Goal: Task Accomplishment & Management: Use online tool/utility

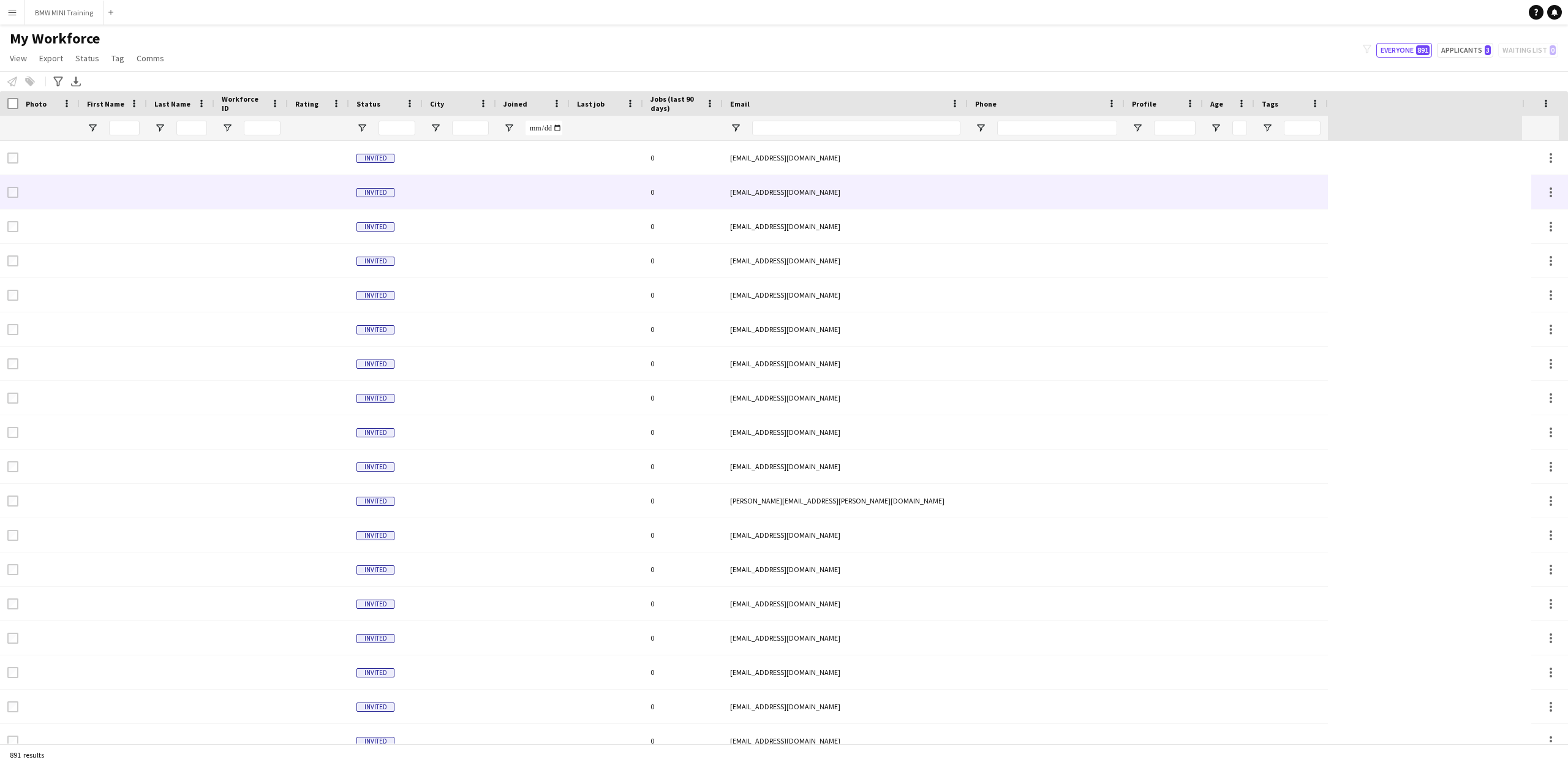
type input "**********"
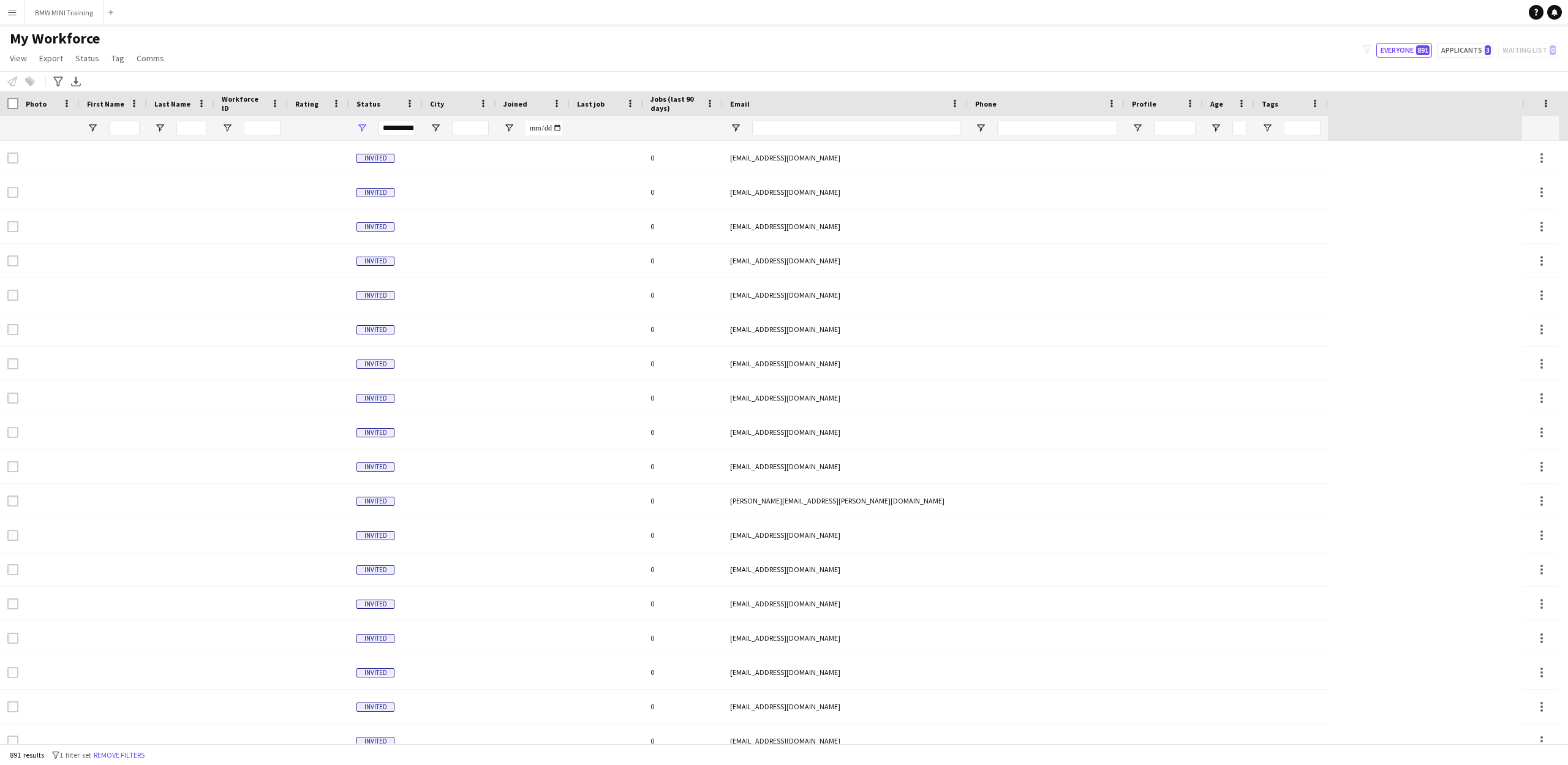
click at [14, 13] on app-icon "Menu" at bounding box center [12, 12] width 10 height 10
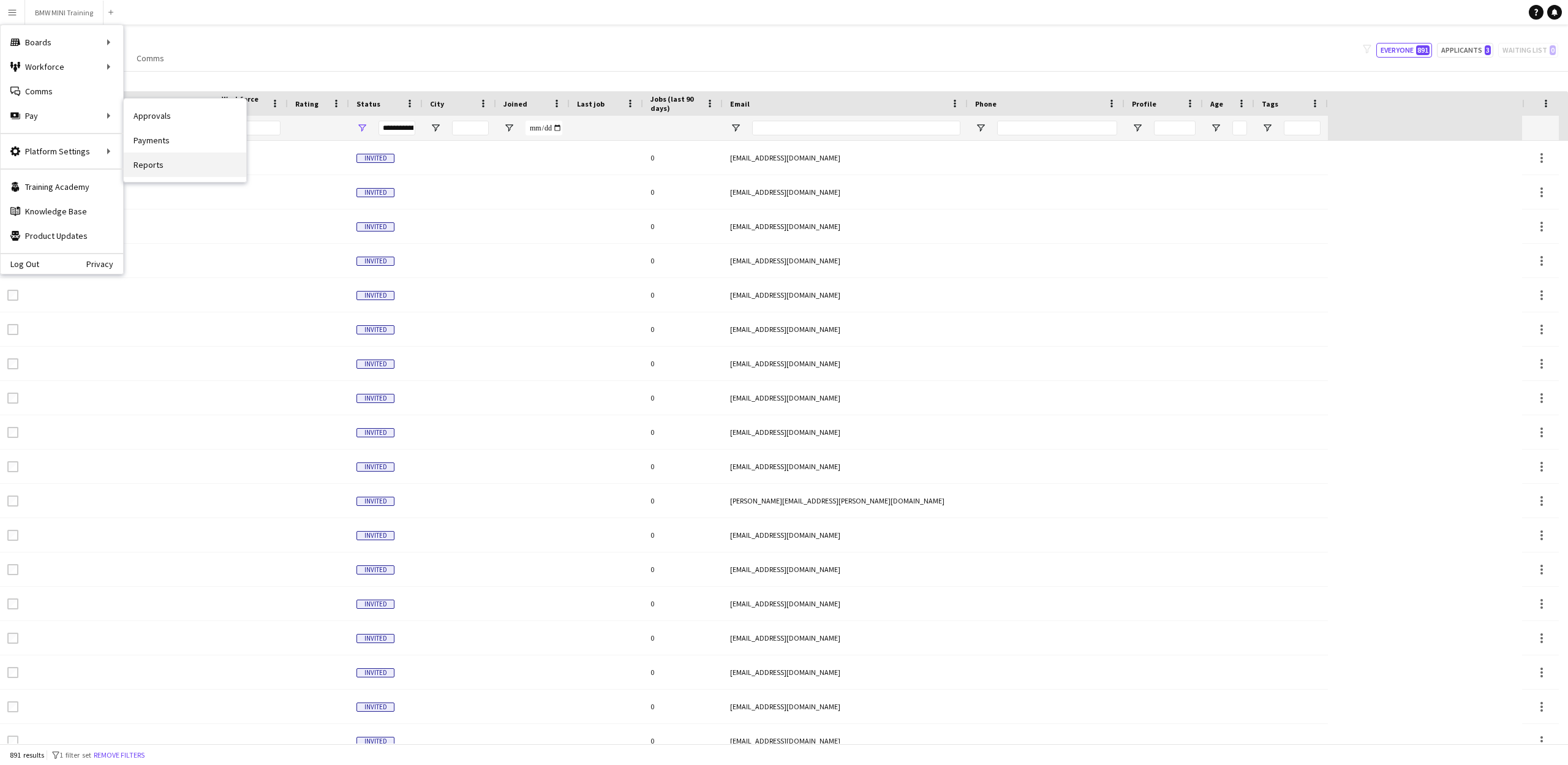
click at [172, 168] on link "Reports" at bounding box center [185, 165] width 123 height 25
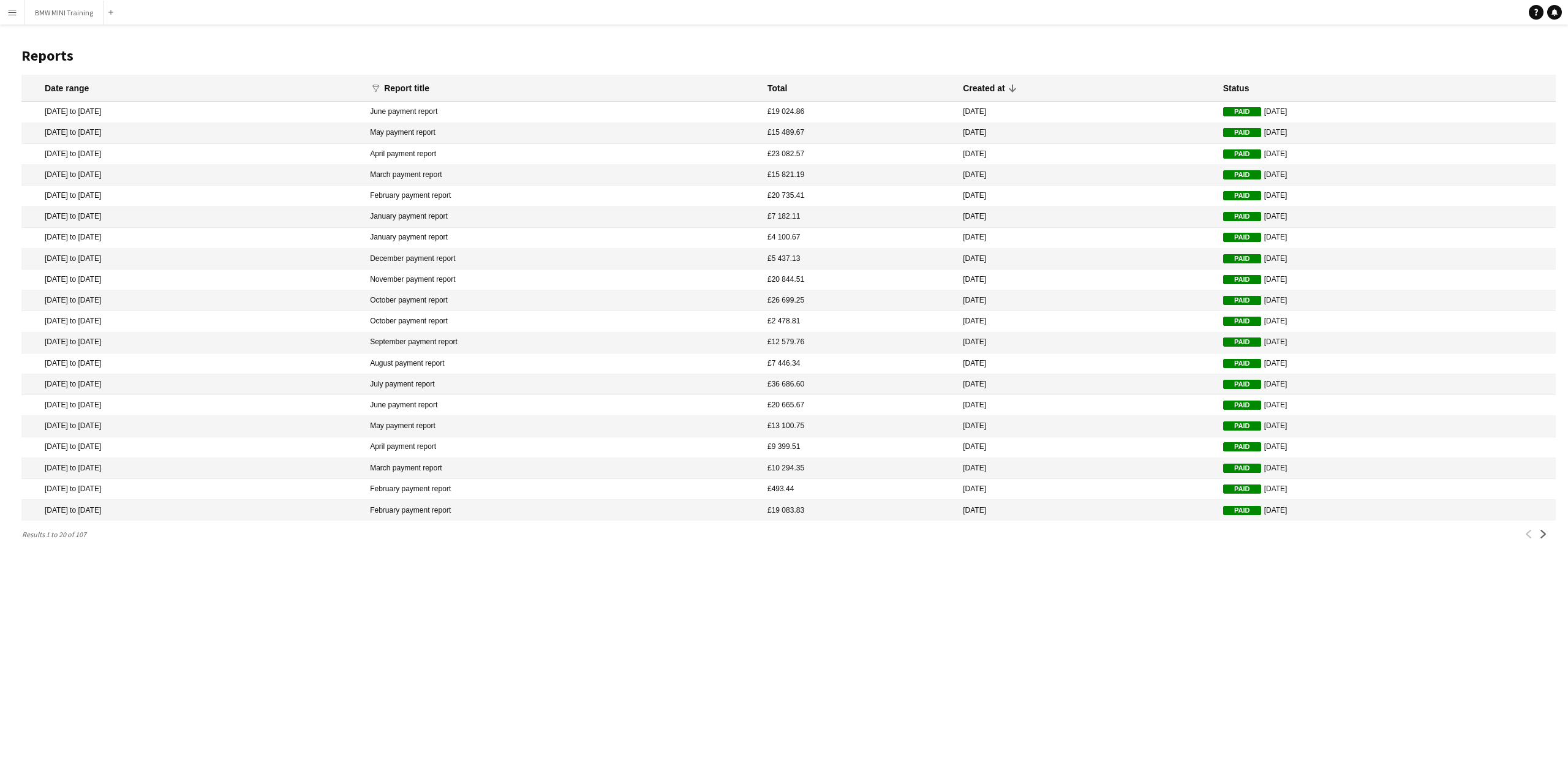
click at [8, 11] on app-icon "Menu" at bounding box center [12, 12] width 10 height 10
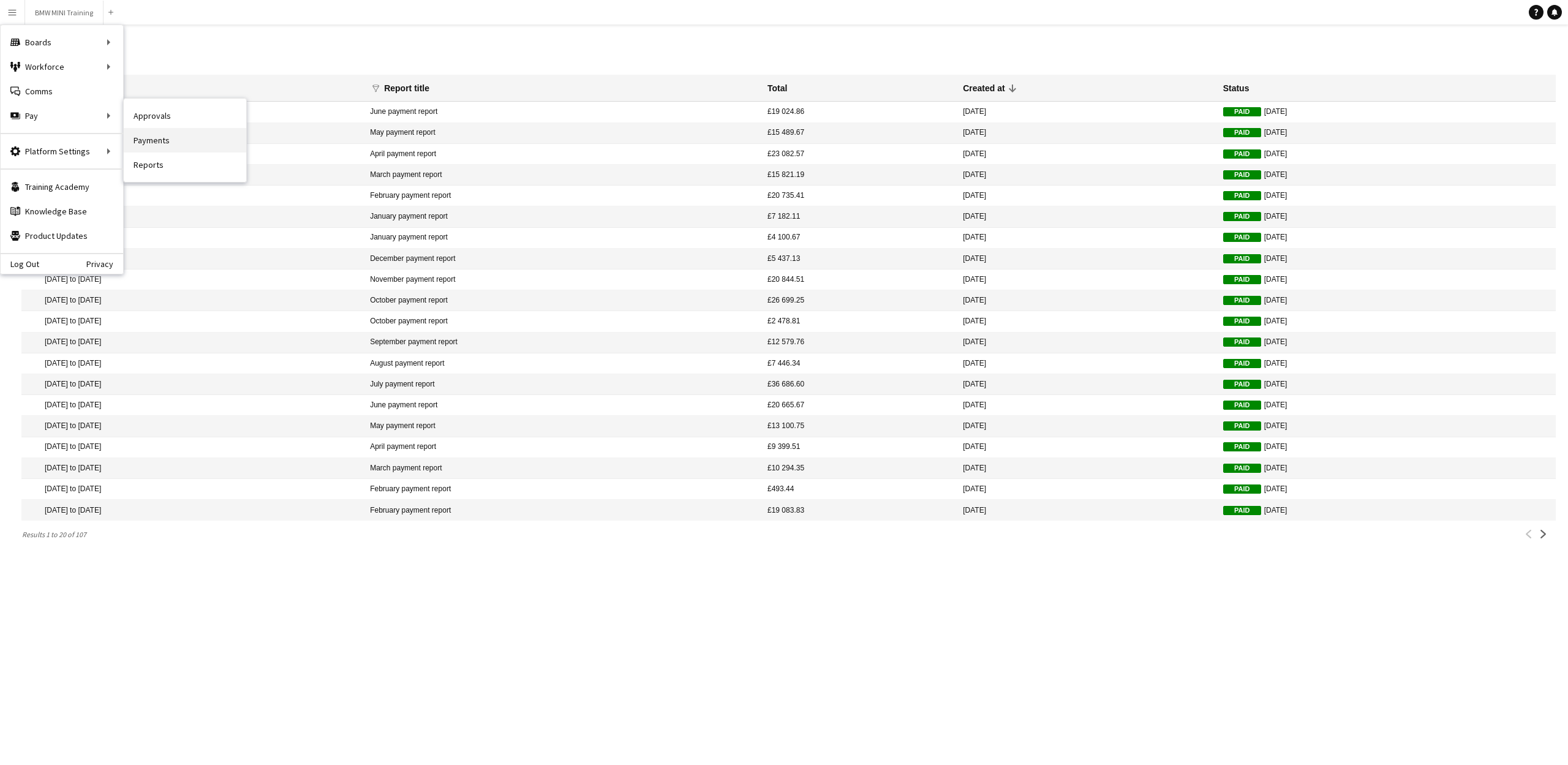
click at [158, 138] on link "Payments" at bounding box center [185, 140] width 123 height 25
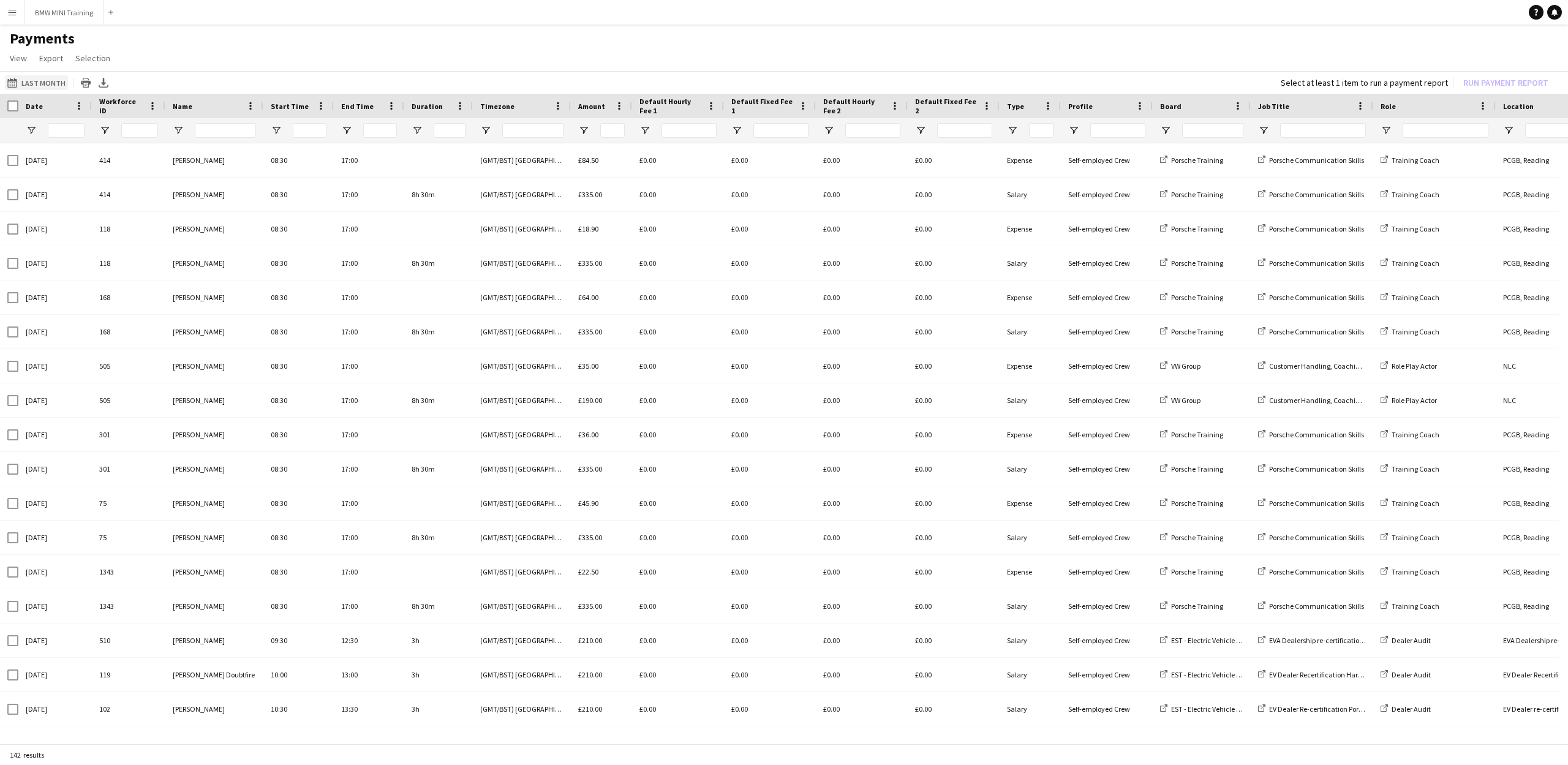
click at [41, 78] on button "Last Month Last Month" at bounding box center [36, 82] width 63 height 14
click at [150, 131] on span "Previous month" at bounding box center [152, 131] width 25 height 25
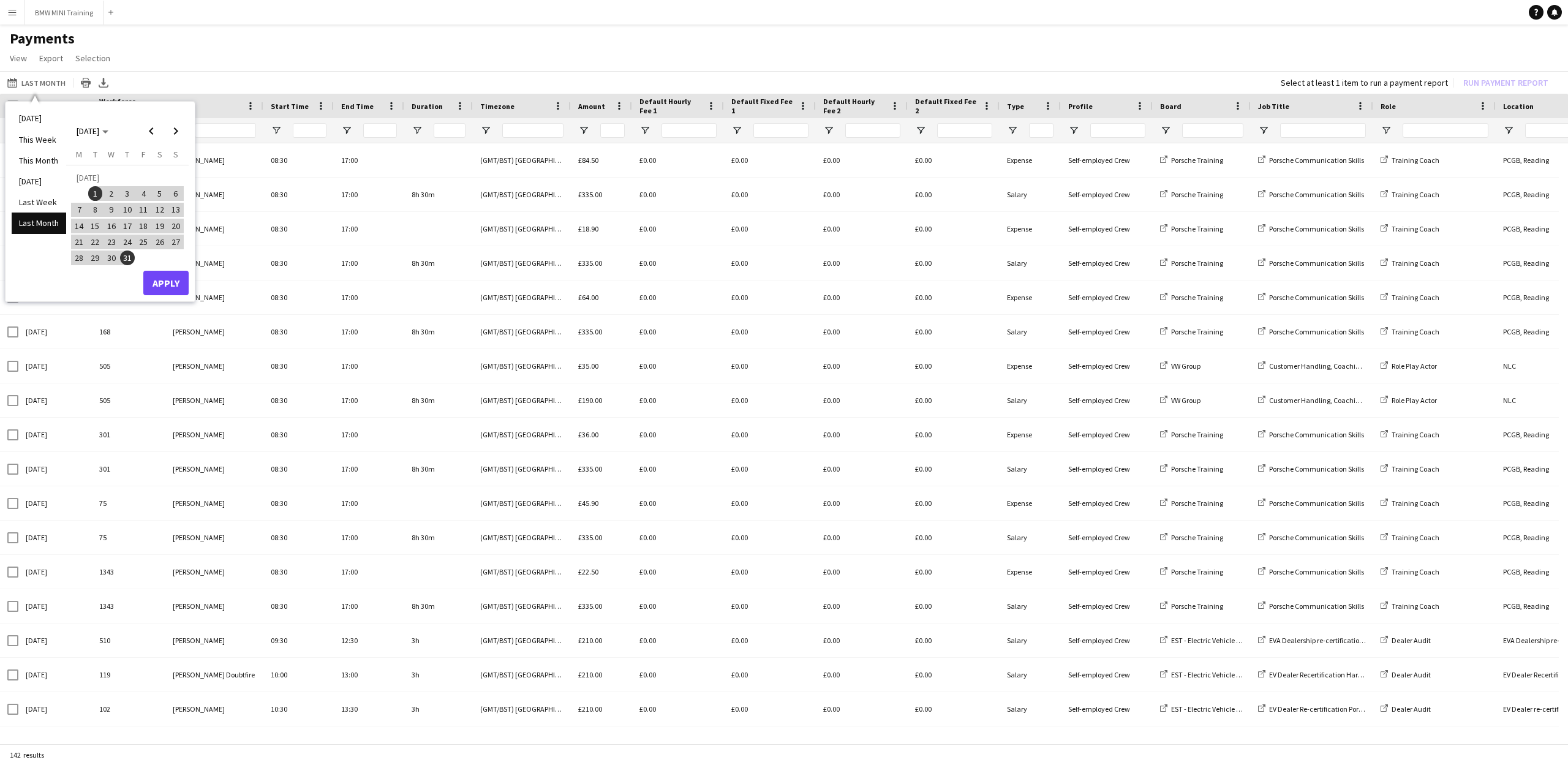
click at [172, 288] on button "Apply" at bounding box center [165, 283] width 46 height 25
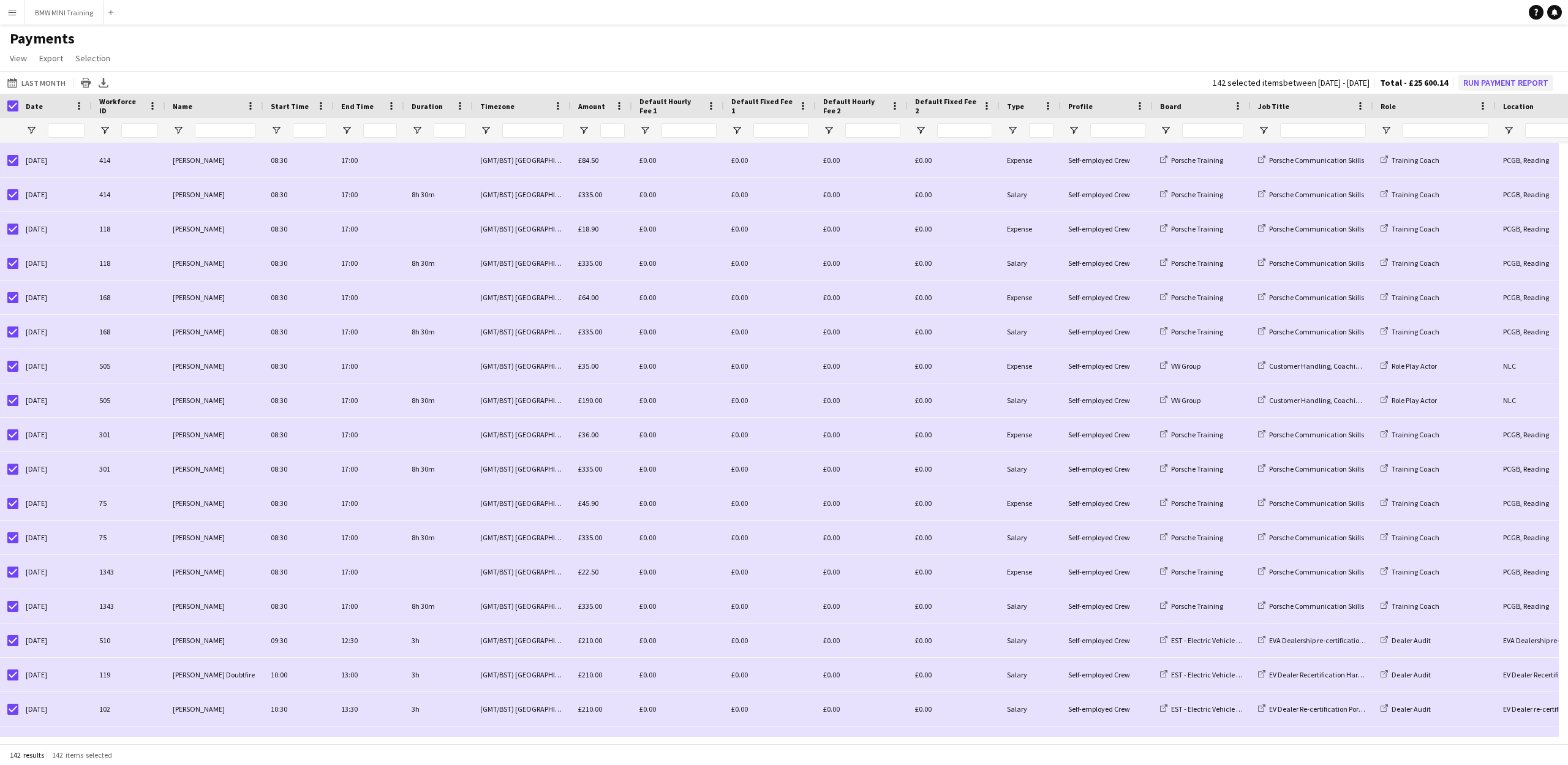
click at [1508, 82] on button "Run Payment Report" at bounding box center [1505, 82] width 95 height 16
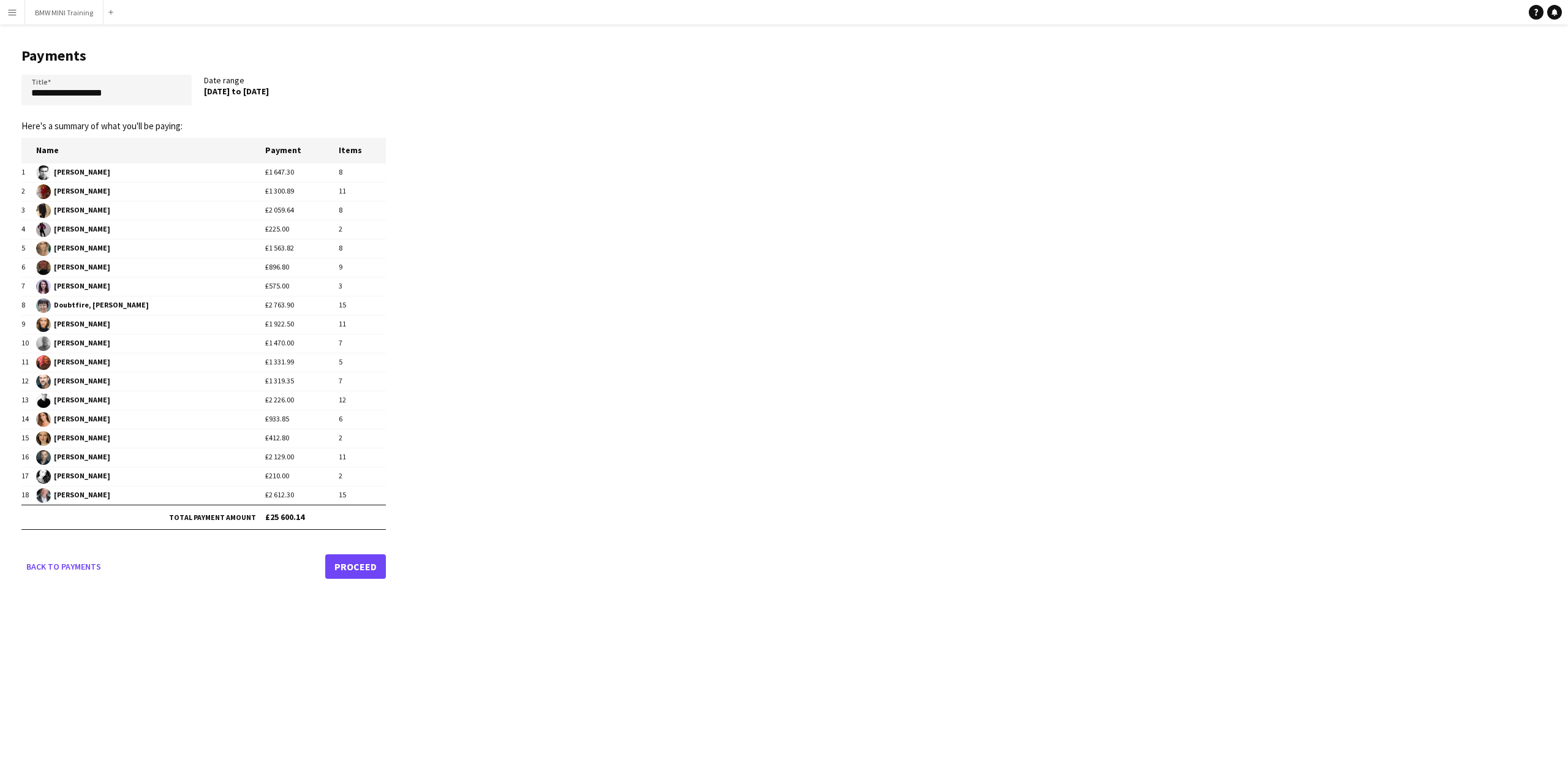
click at [368, 566] on link "Proceed" at bounding box center [355, 566] width 61 height 25
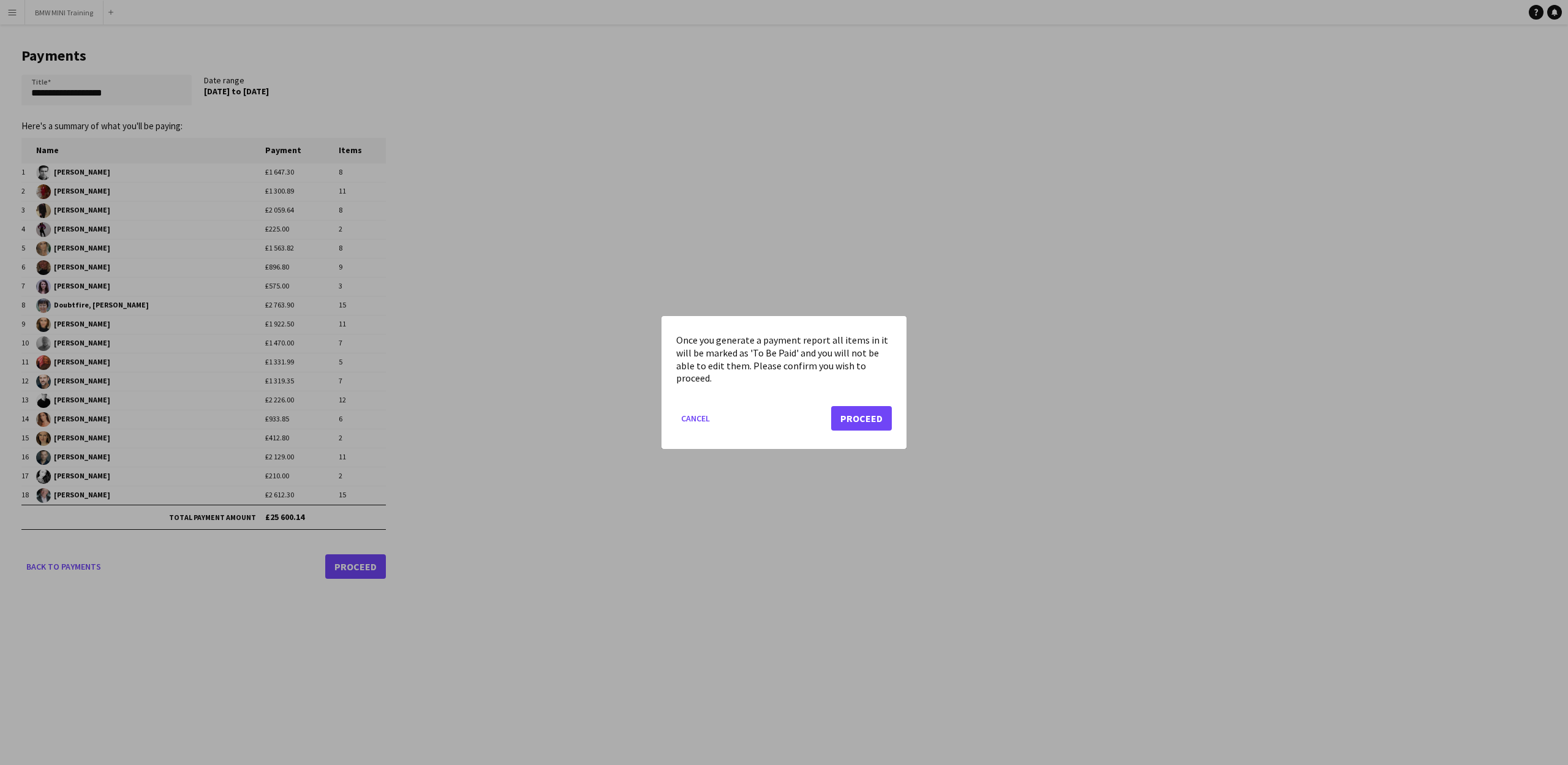
click at [877, 420] on button "Proceed" at bounding box center [862, 418] width 61 height 25
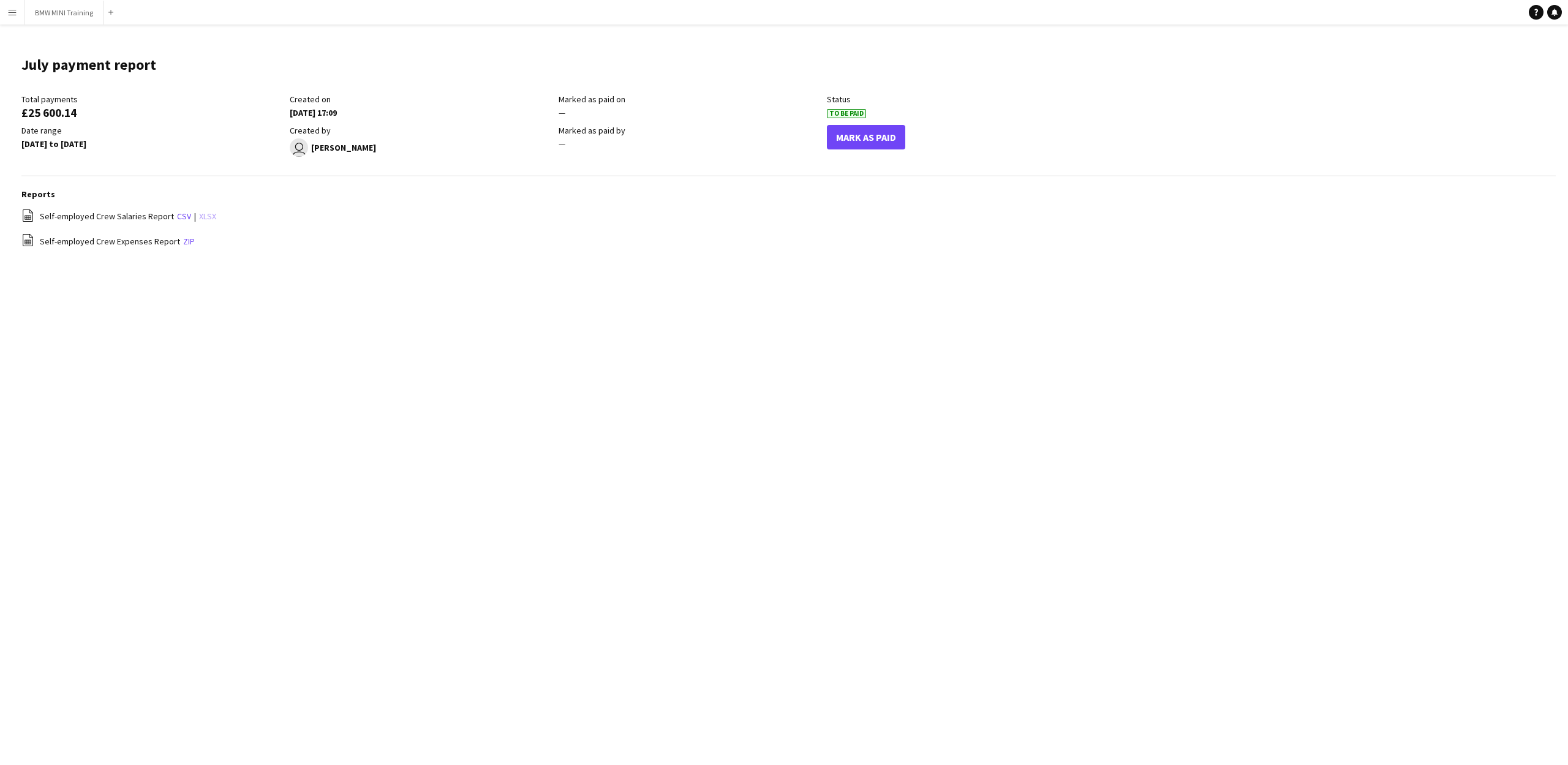
click at [199, 216] on link "xlsx" at bounding box center [208, 216] width 17 height 11
